Goal: Task Accomplishment & Management: Use online tool/utility

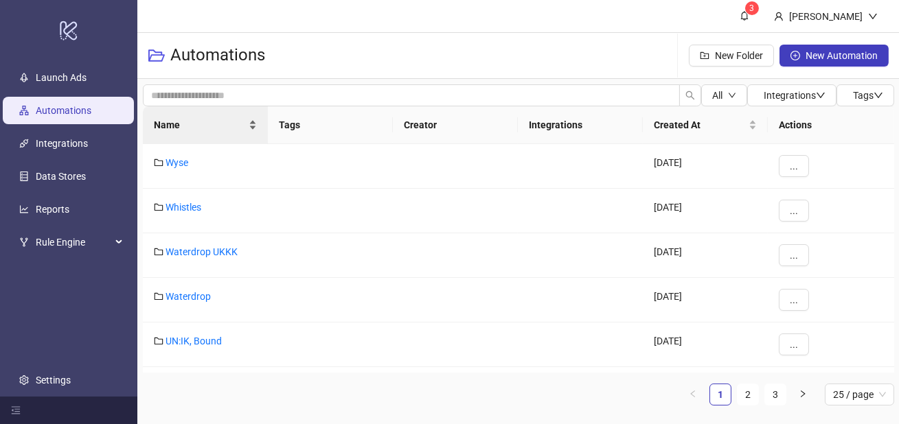
click at [224, 133] on div "Name" at bounding box center [205, 124] width 103 height 15
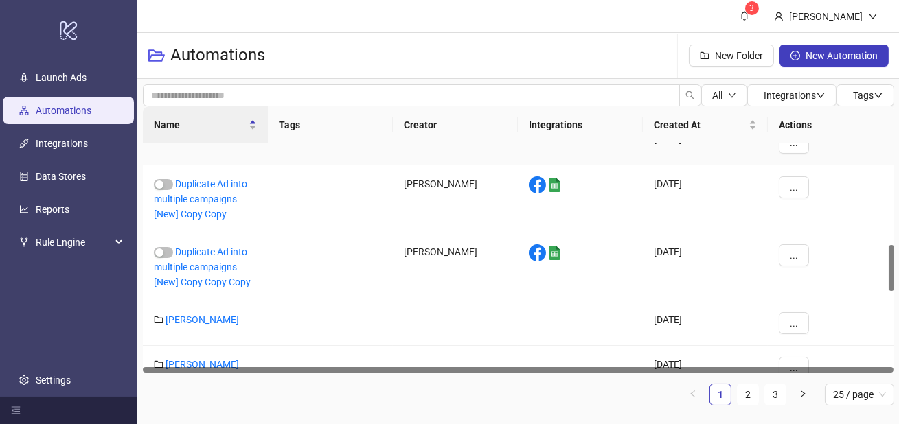
scroll to position [498, 0]
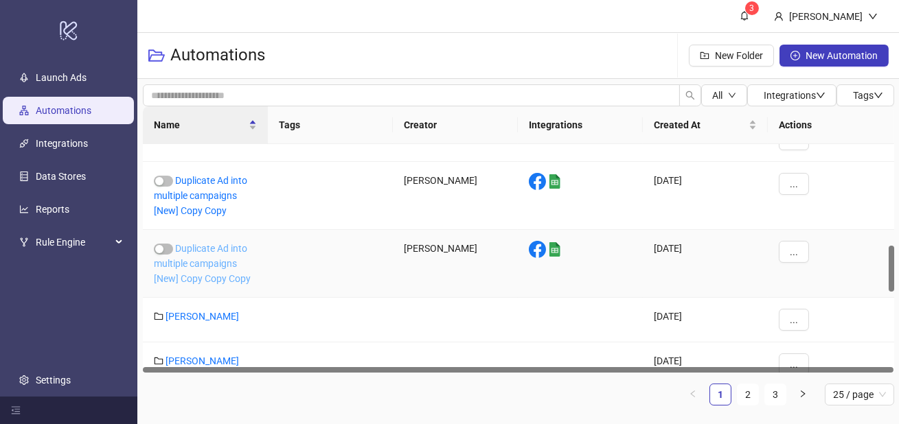
click at [222, 247] on link "Duplicate Ad into multiple campaigns [New] Copy Copy Copy" at bounding box center [202, 263] width 97 height 41
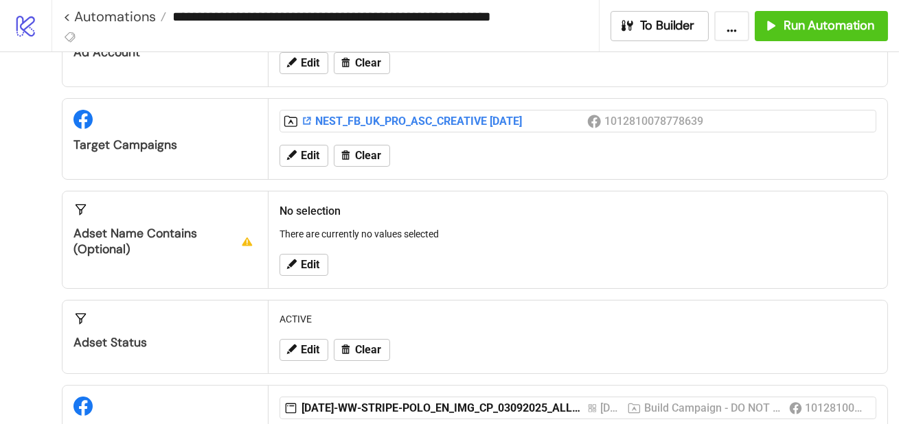
scroll to position [92, 0]
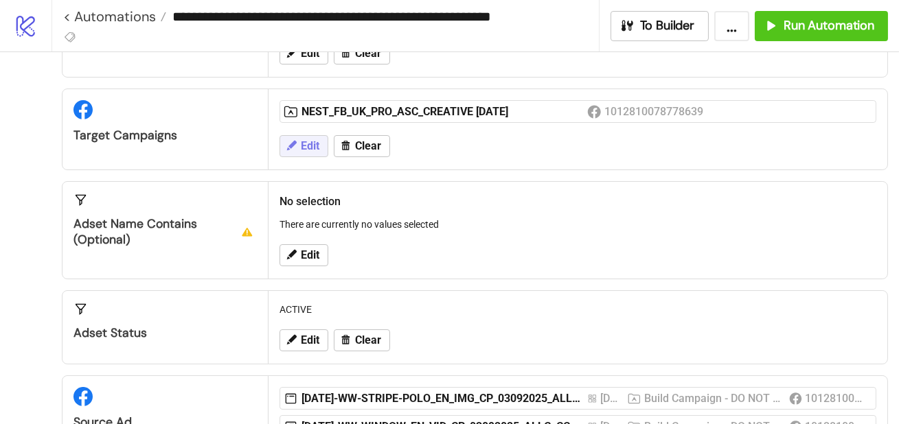
click at [318, 144] on span "Edit" at bounding box center [310, 146] width 19 height 12
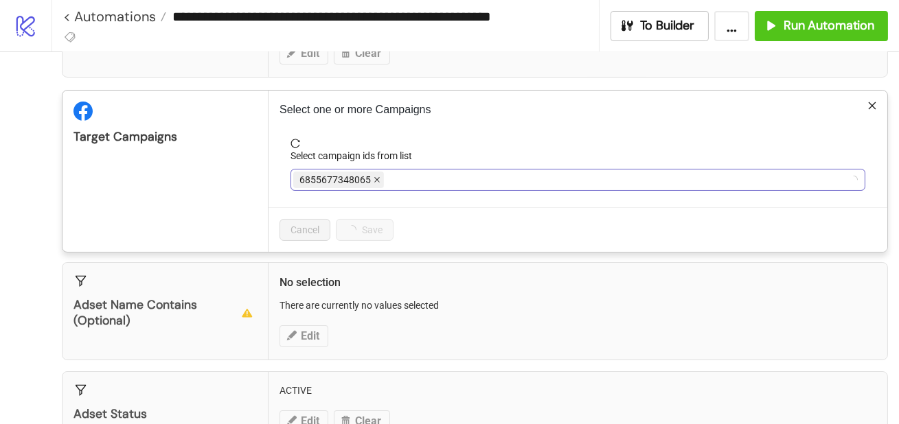
click at [376, 179] on icon "close" at bounding box center [376, 180] width 5 height 5
click at [378, 180] on div at bounding box center [570, 179] width 555 height 19
click at [487, 178] on icon "close" at bounding box center [483, 180] width 5 height 5
click at [488, 179] on div at bounding box center [570, 179] width 555 height 19
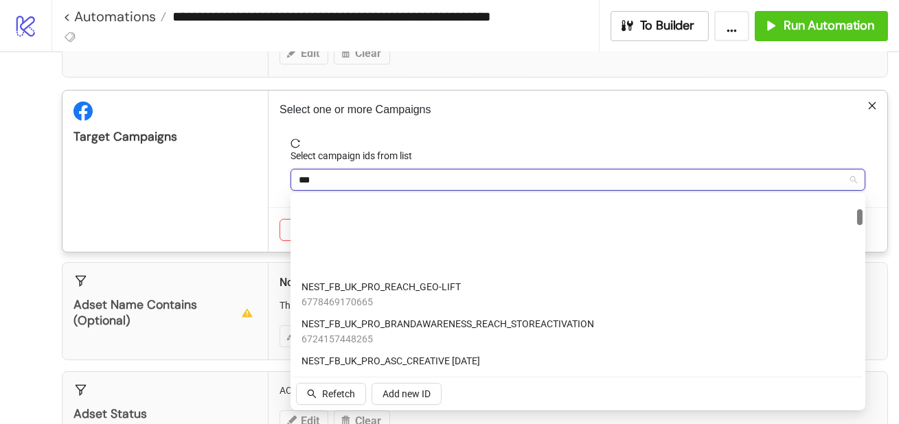
scroll to position [0, 0]
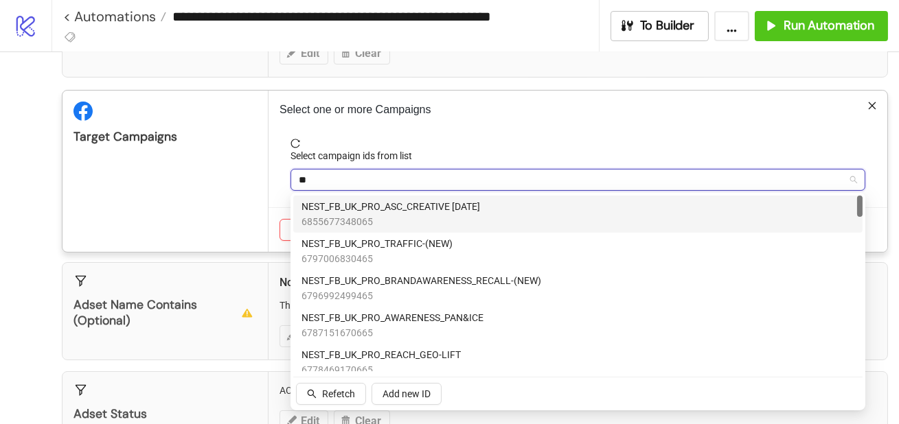
type input "*"
type input "***"
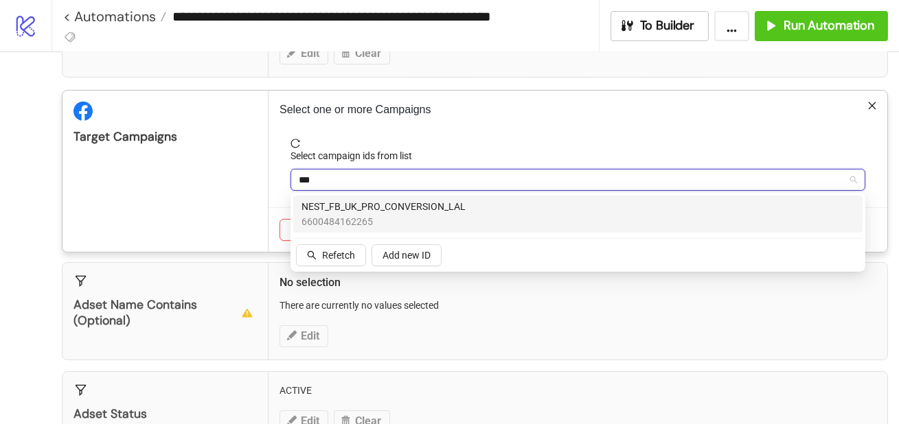
click at [476, 208] on div "NEST_FB_UK_PRO_CONVERSION_LAL 6600484162265" at bounding box center [577, 214] width 553 height 30
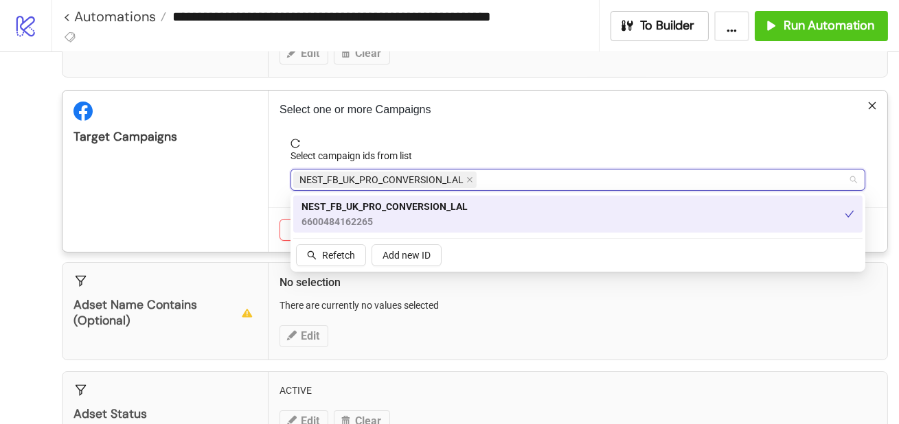
click at [497, 140] on span "reload" at bounding box center [577, 144] width 575 height 10
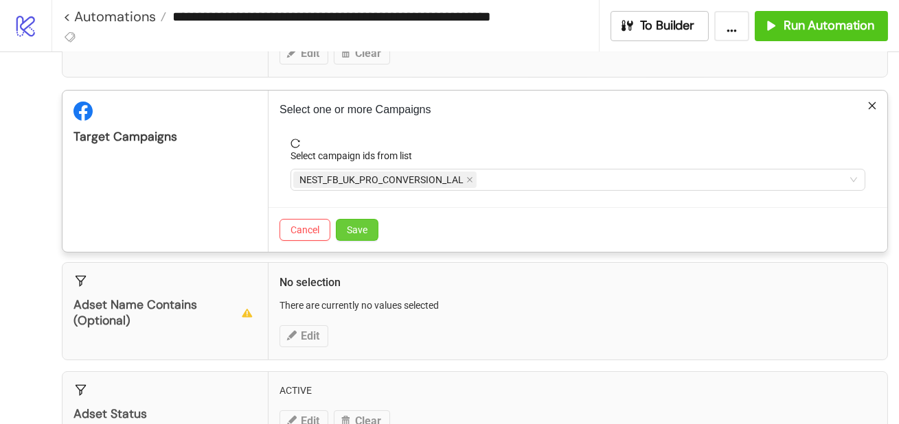
click at [362, 229] on span "Save" at bounding box center [357, 230] width 21 height 11
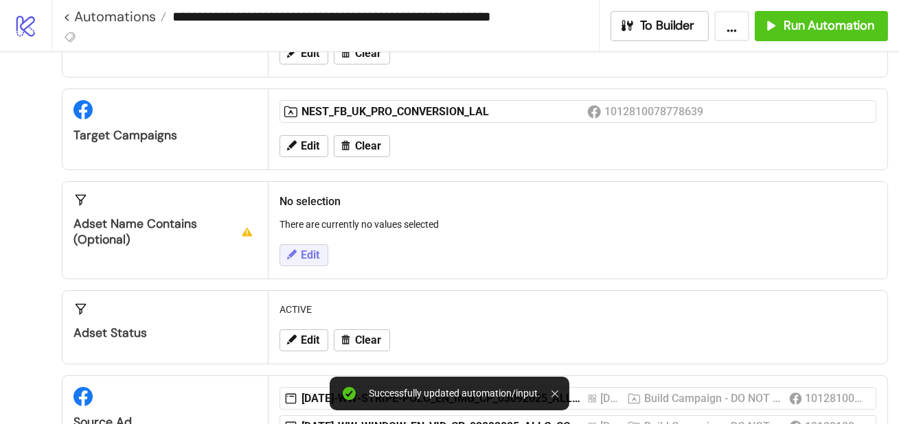
click at [303, 249] on span "Edit" at bounding box center [310, 255] width 19 height 12
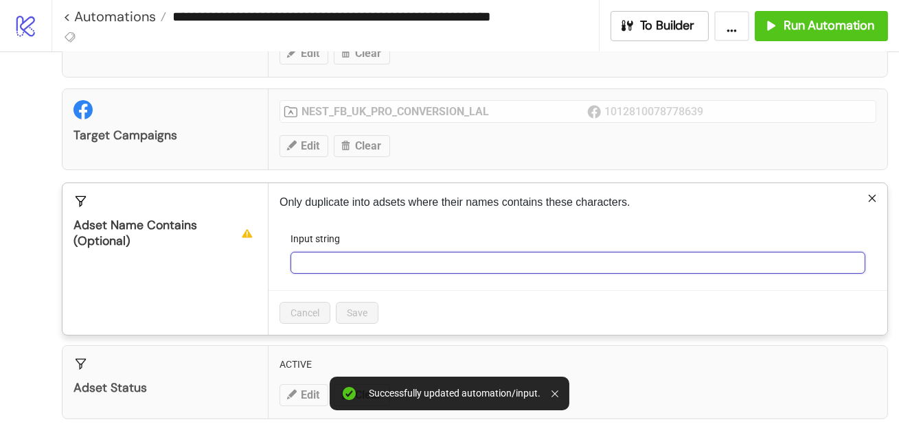
click at [336, 272] on input "Input string" at bounding box center [577, 263] width 575 height 22
paste input "**********"
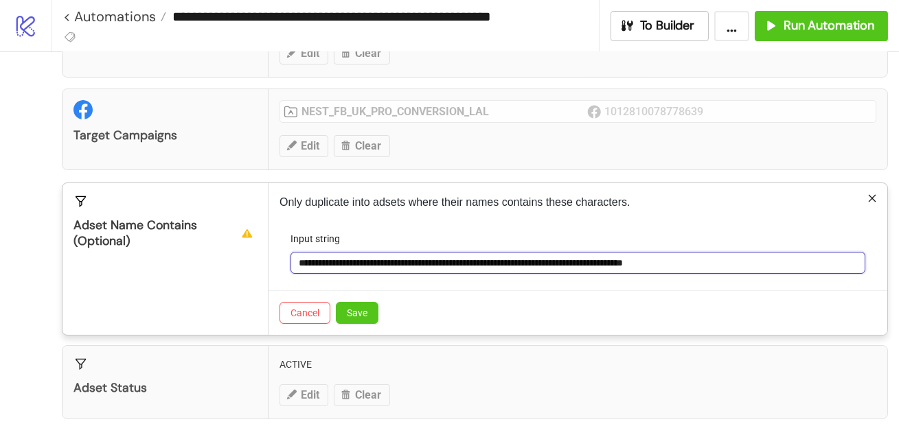
type input "**********"
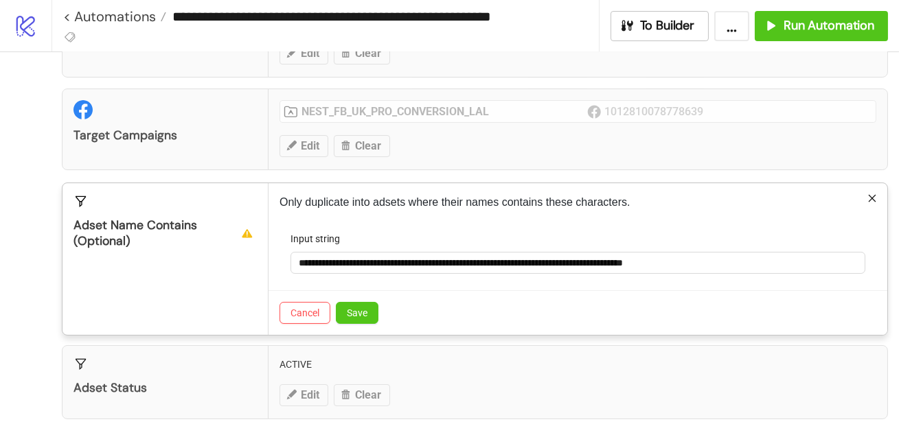
click at [446, 325] on div "Cancel Save" at bounding box center [577, 312] width 619 height 45
click at [358, 310] on span "Save" at bounding box center [357, 313] width 21 height 11
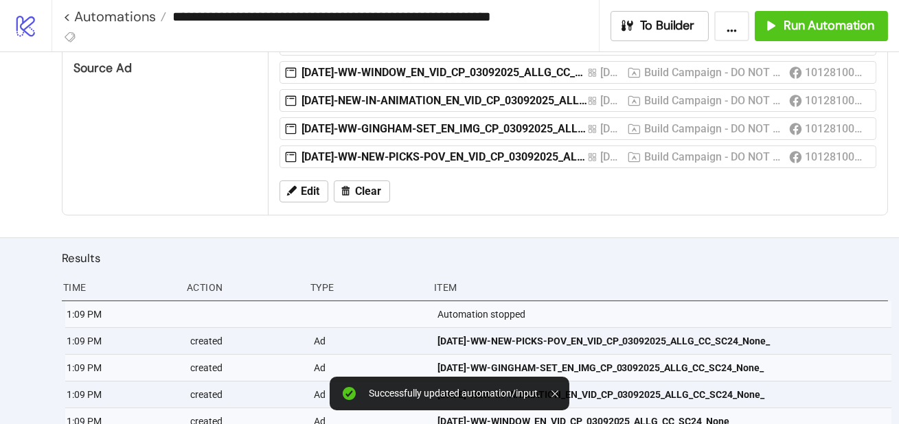
scroll to position [463, 0]
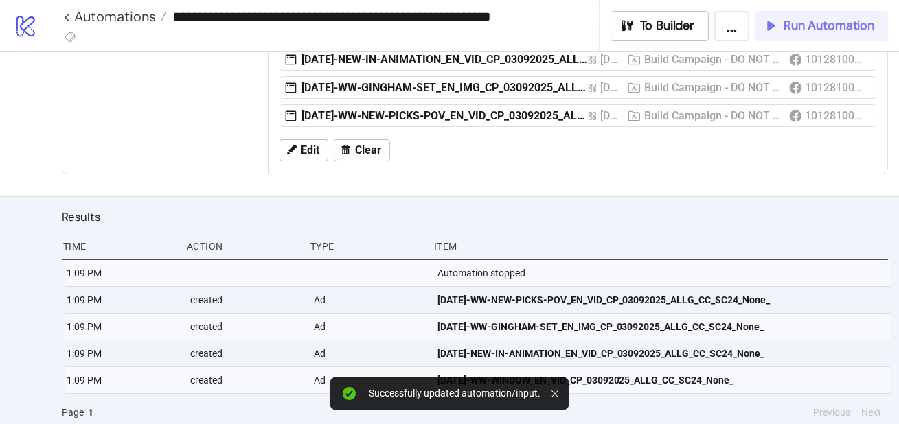
click at [805, 19] on span "Run Automation" at bounding box center [828, 26] width 91 height 16
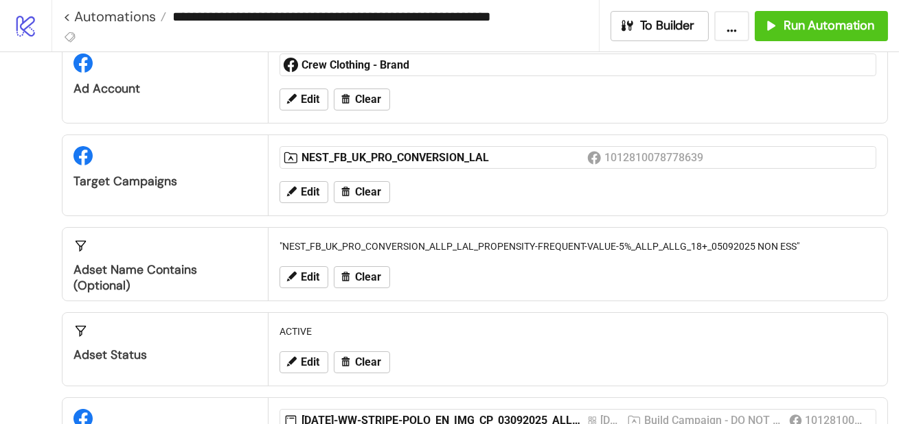
scroll to position [47, 0]
click at [355, 277] on span "Clear" at bounding box center [368, 277] width 26 height 12
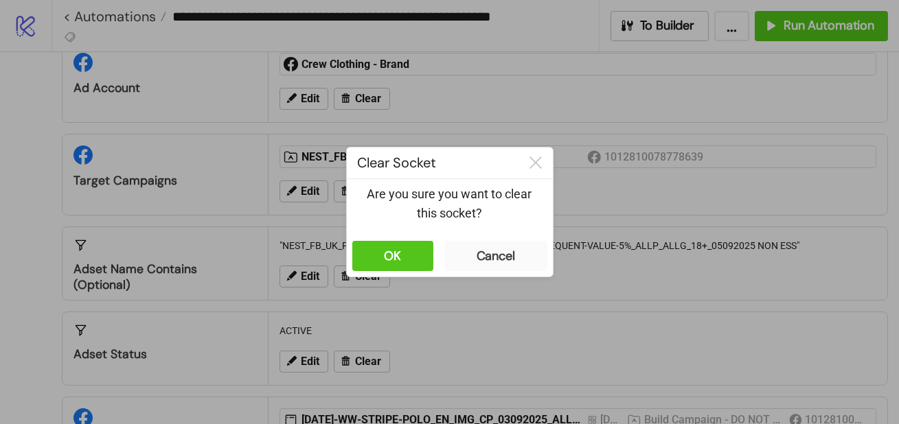
click at [435, 249] on div "OK Cancel" at bounding box center [450, 256] width 206 height 41
click at [417, 249] on button "OK" at bounding box center [392, 256] width 81 height 30
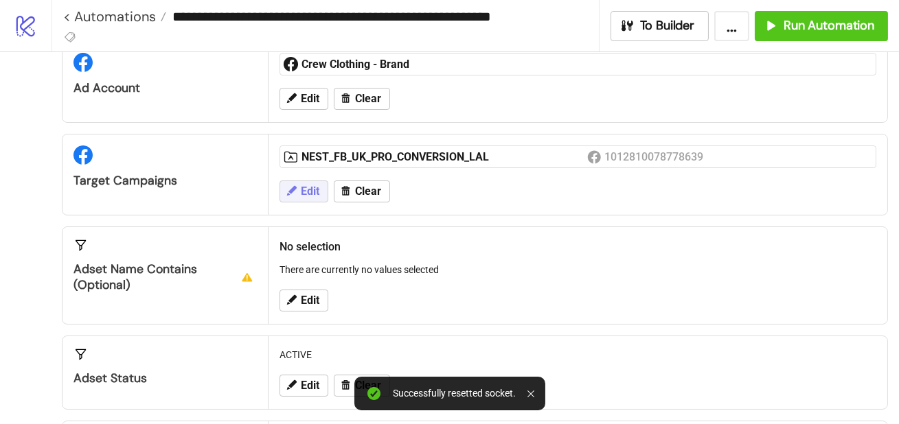
click at [319, 187] on span "Edit" at bounding box center [310, 191] width 19 height 12
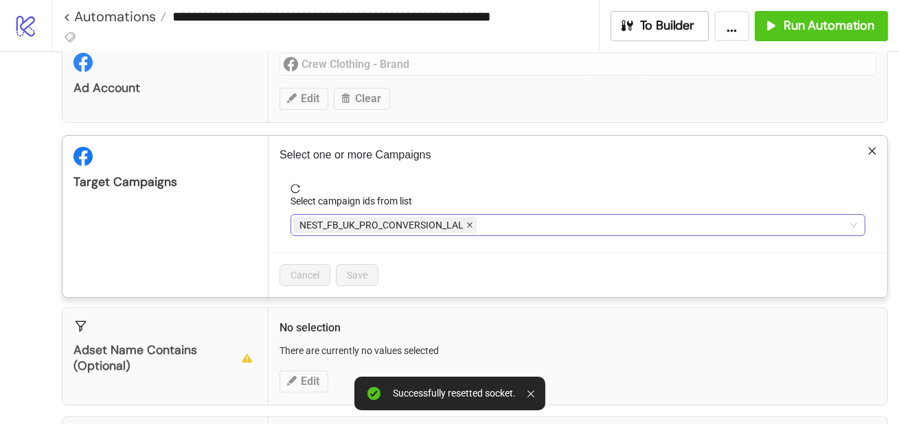
click at [467, 225] on icon "close" at bounding box center [469, 225] width 7 height 7
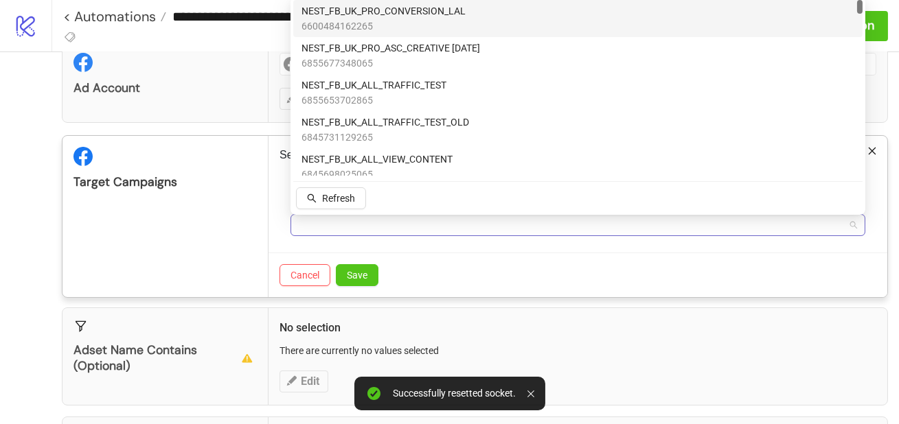
click at [467, 225] on div at bounding box center [570, 225] width 555 height 19
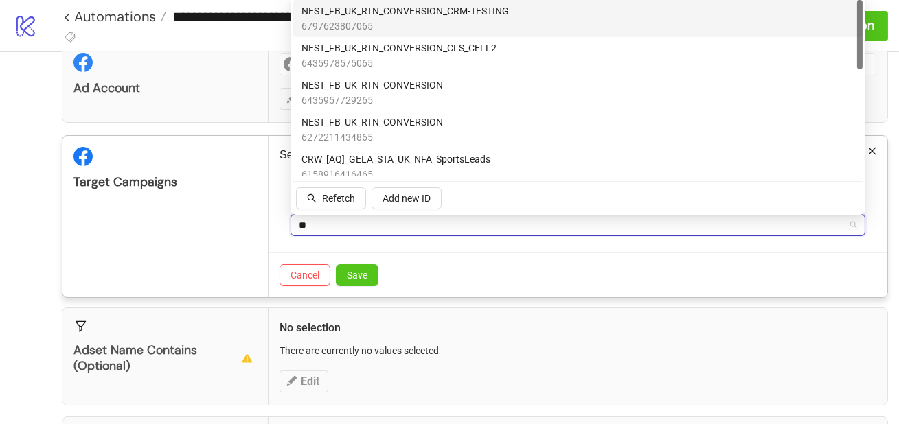
type input "***"
click at [467, 26] on span "6797623807065" at bounding box center [404, 26] width 207 height 15
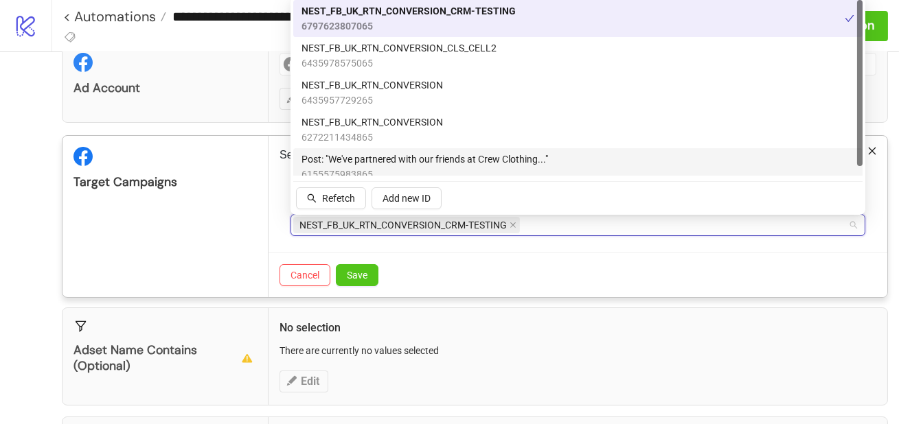
click at [440, 261] on div "Cancel Save" at bounding box center [577, 275] width 619 height 45
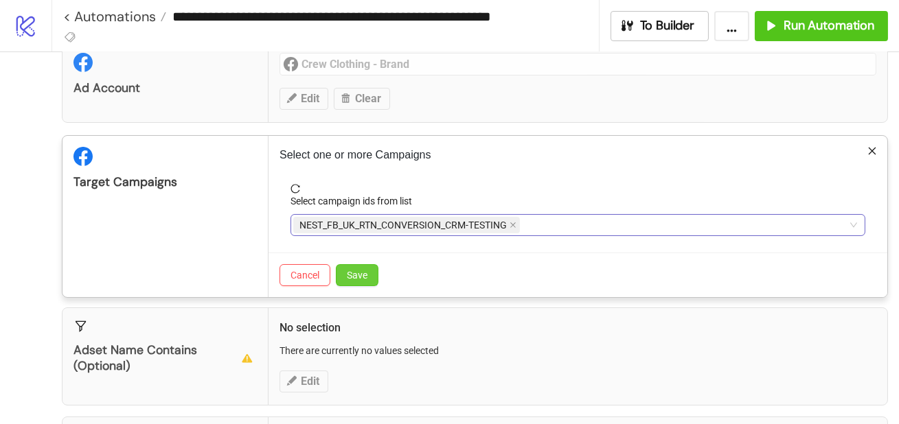
click at [366, 275] on span "Save" at bounding box center [357, 275] width 21 height 11
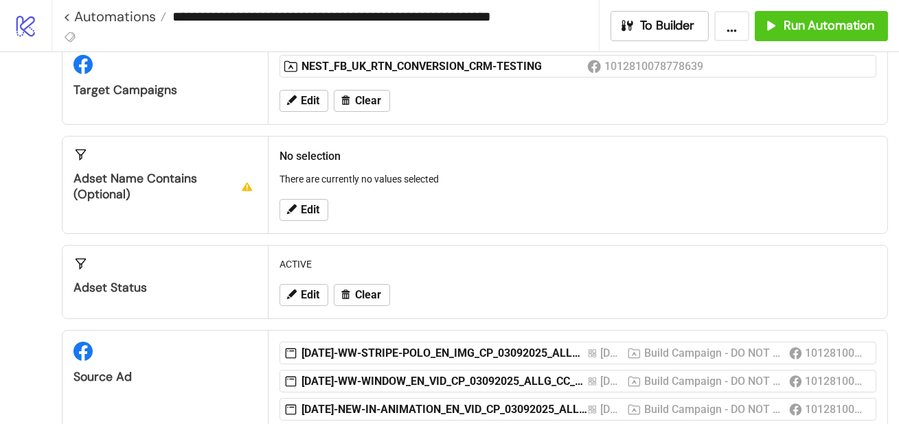
scroll to position [0, 0]
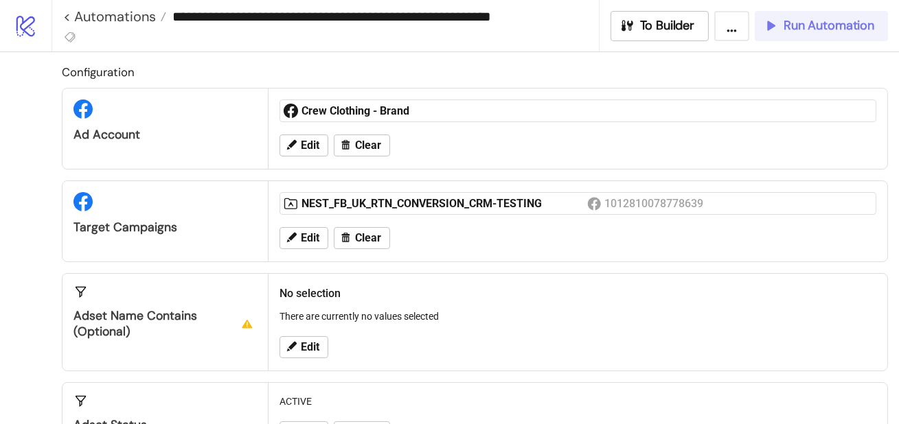
click at [808, 32] on span "Run Automation" at bounding box center [828, 26] width 91 height 16
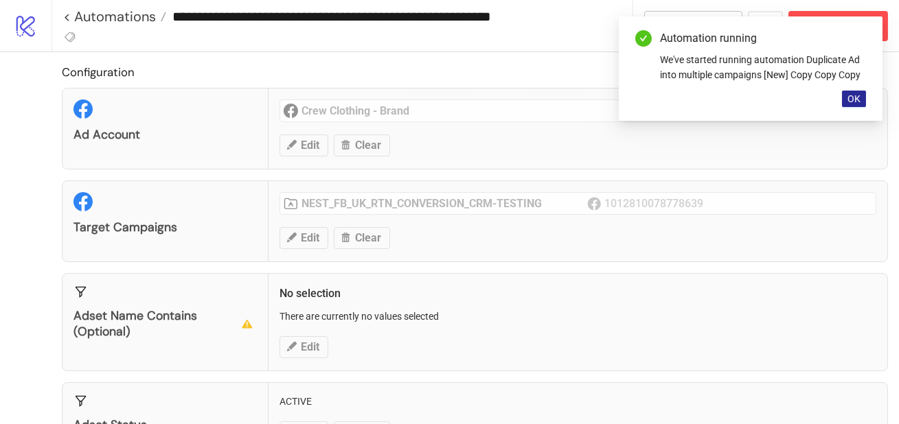
click at [847, 102] on span "OK" at bounding box center [853, 98] width 13 height 11
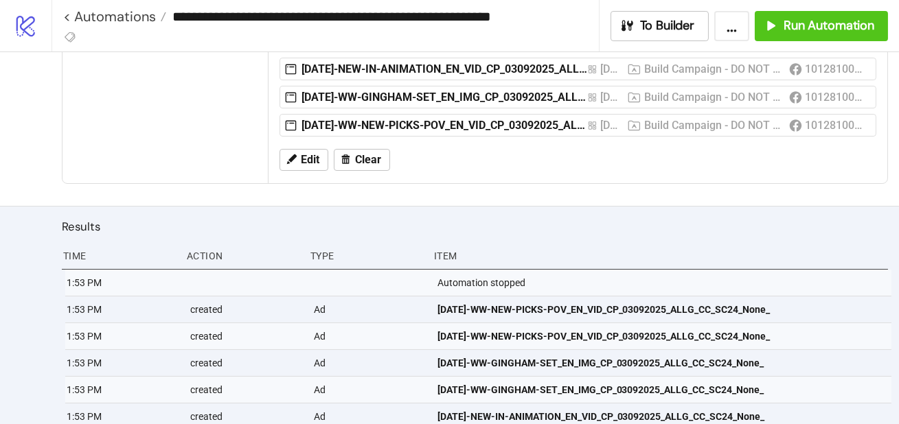
scroll to position [415, 0]
